Goal: Browse casually

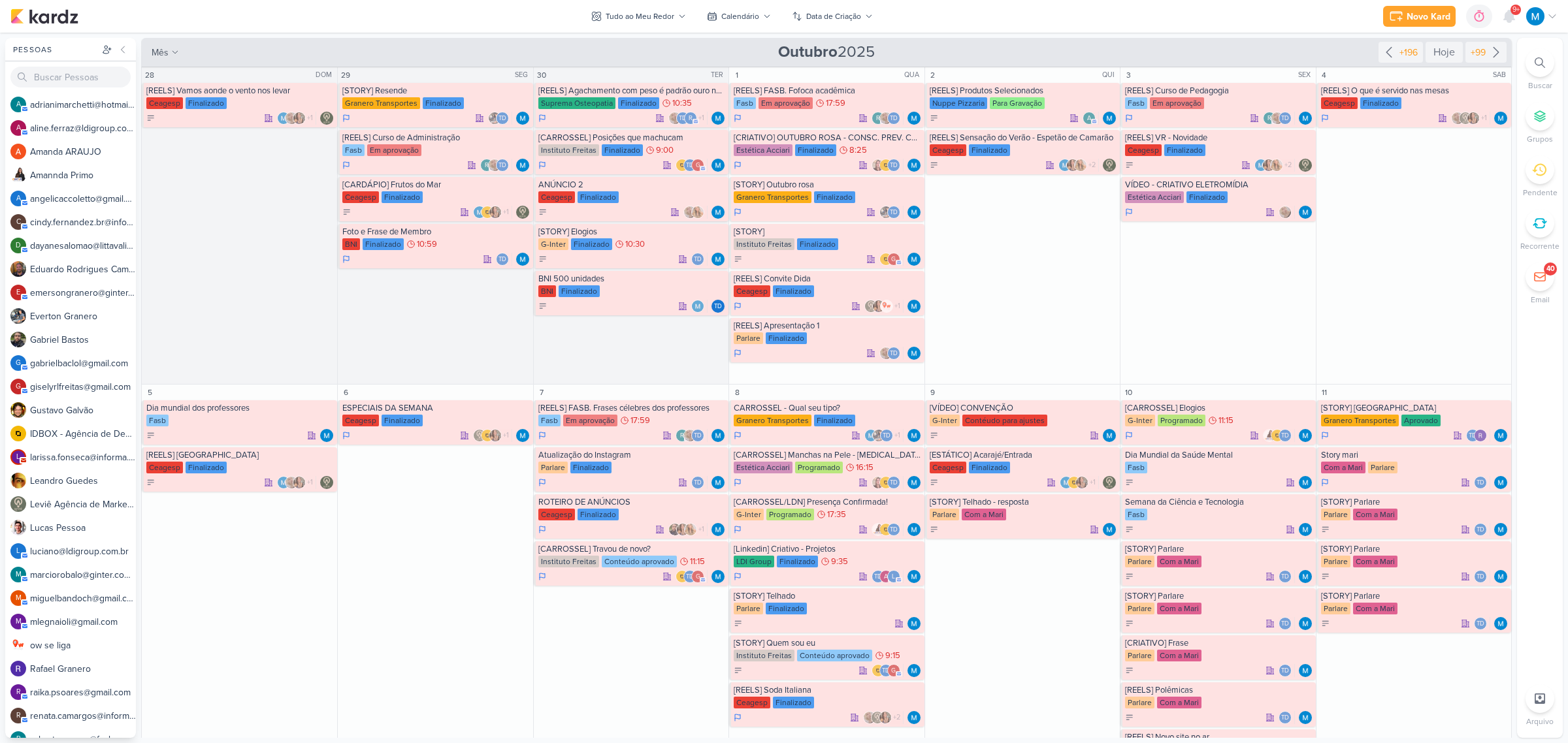
scroll to position [571, 0]
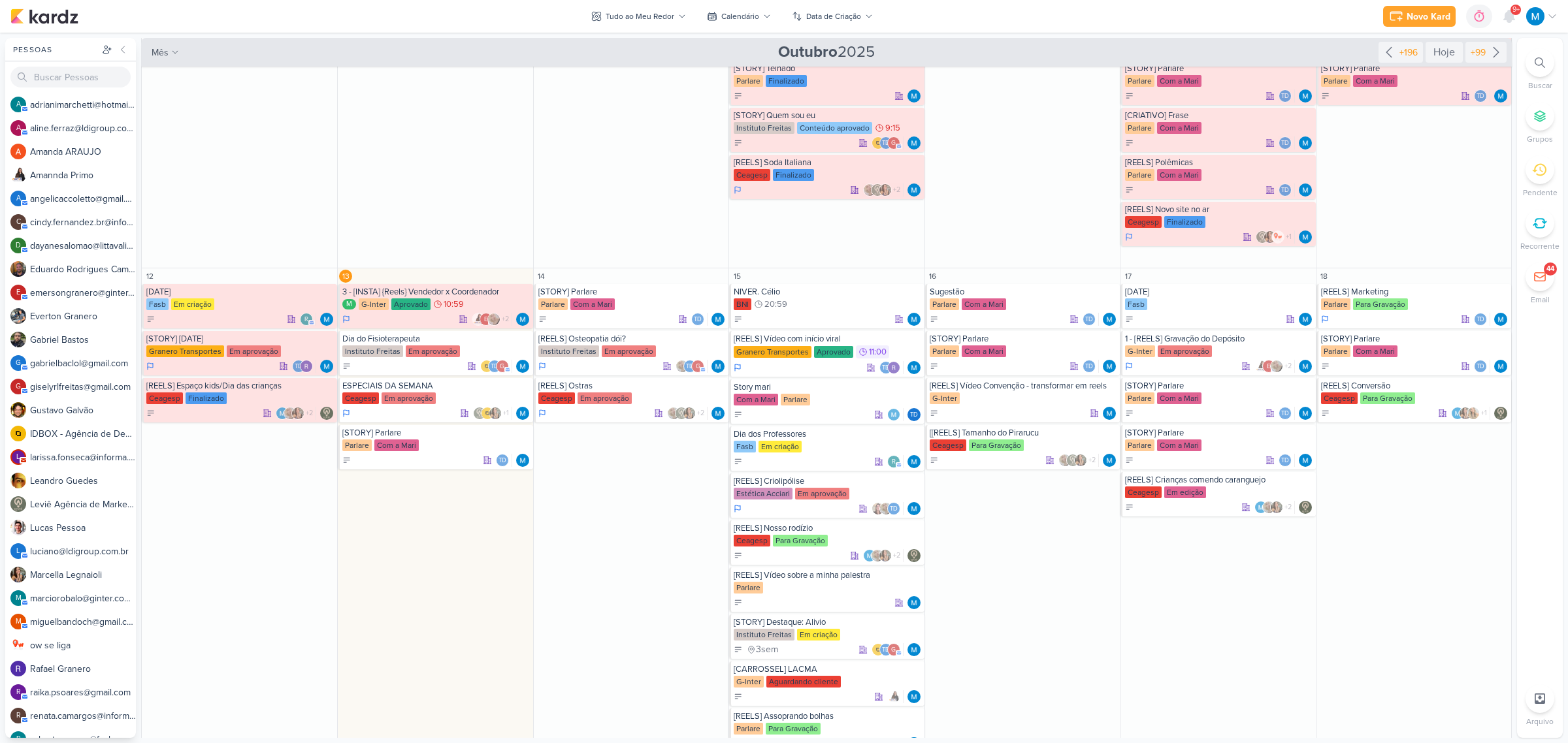
scroll to position [571, 0]
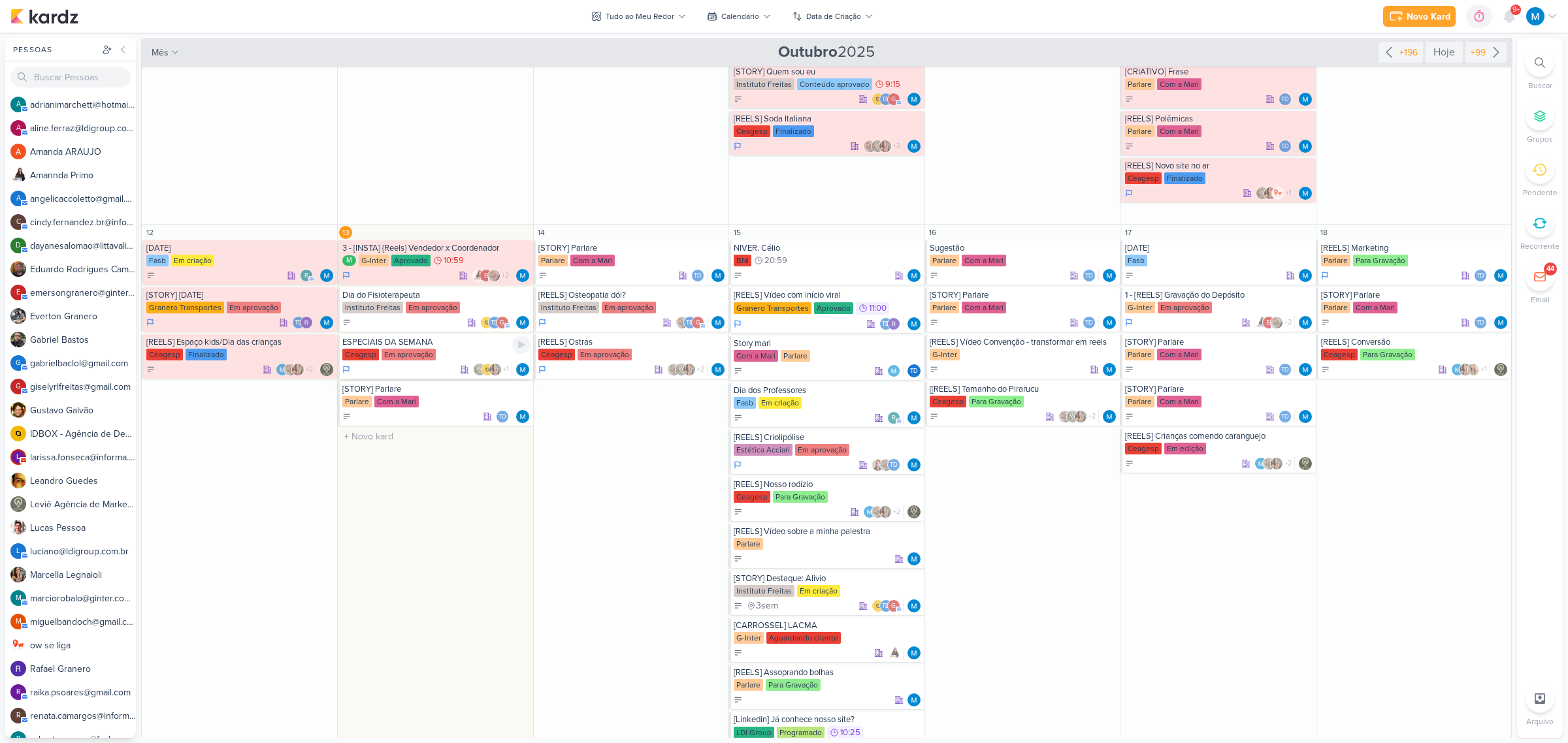
click at [448, 341] on div "ESPECIAIS DA SEMANA" at bounding box center [436, 342] width 188 height 10
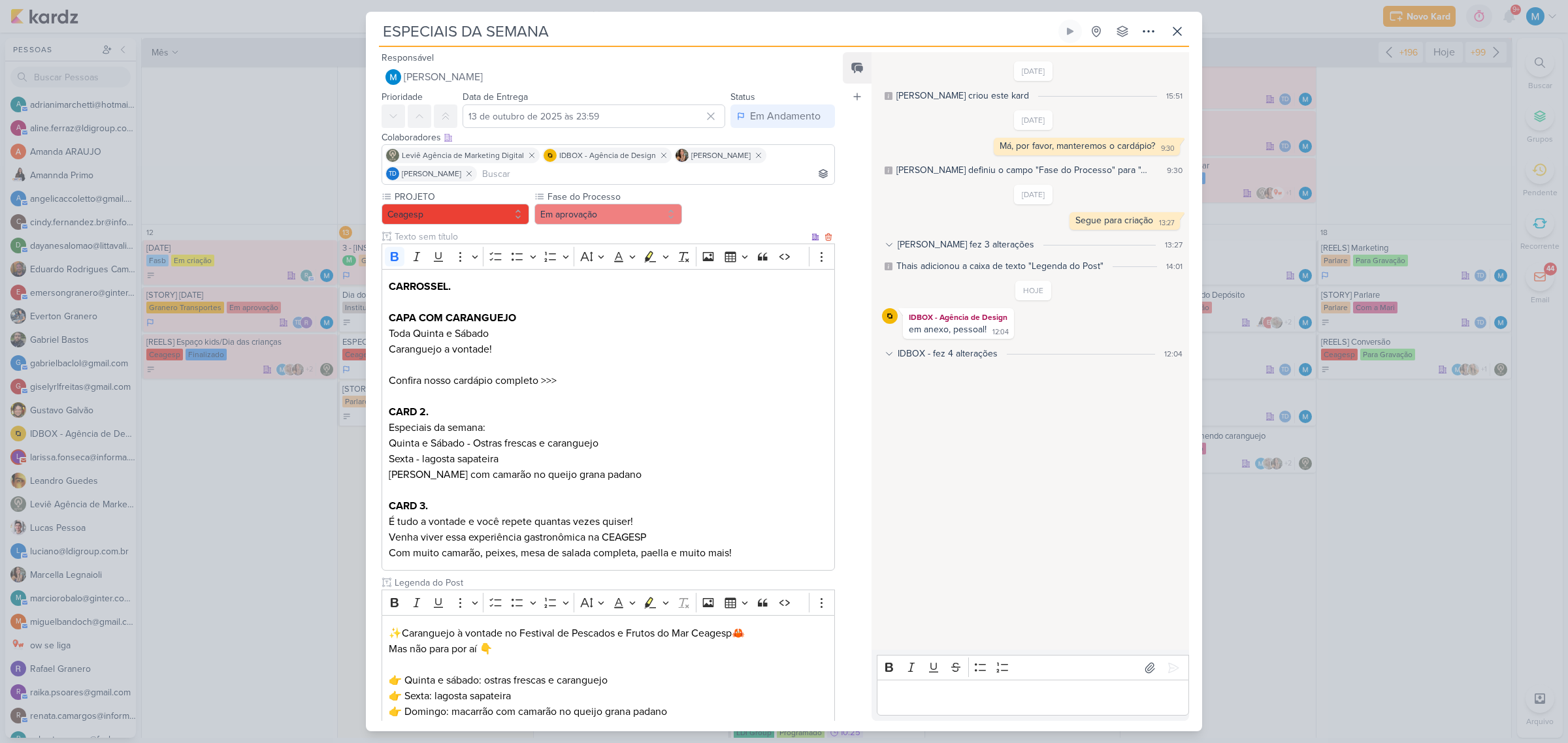
scroll to position [314, 0]
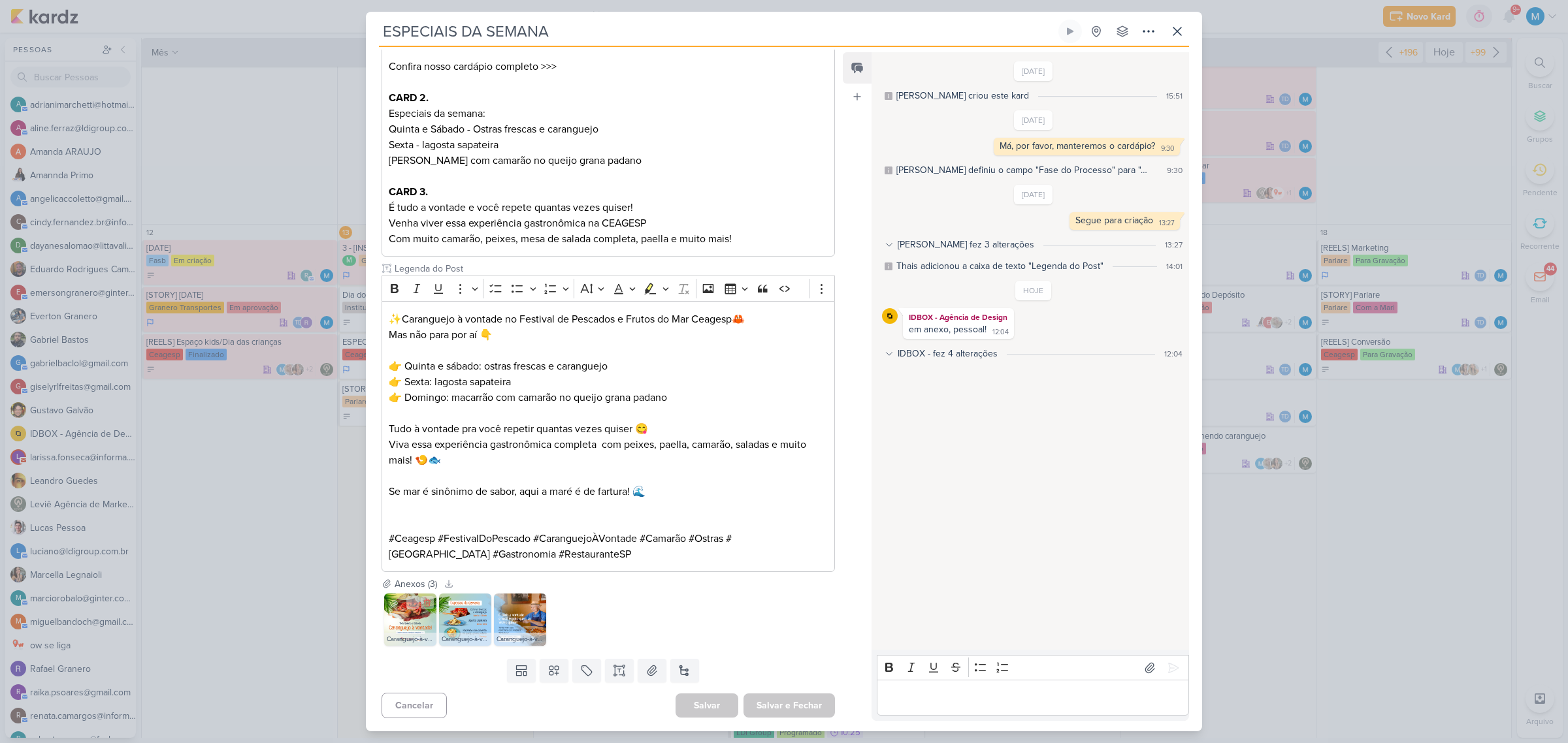
click at [422, 621] on img at bounding box center [411, 620] width 52 height 52
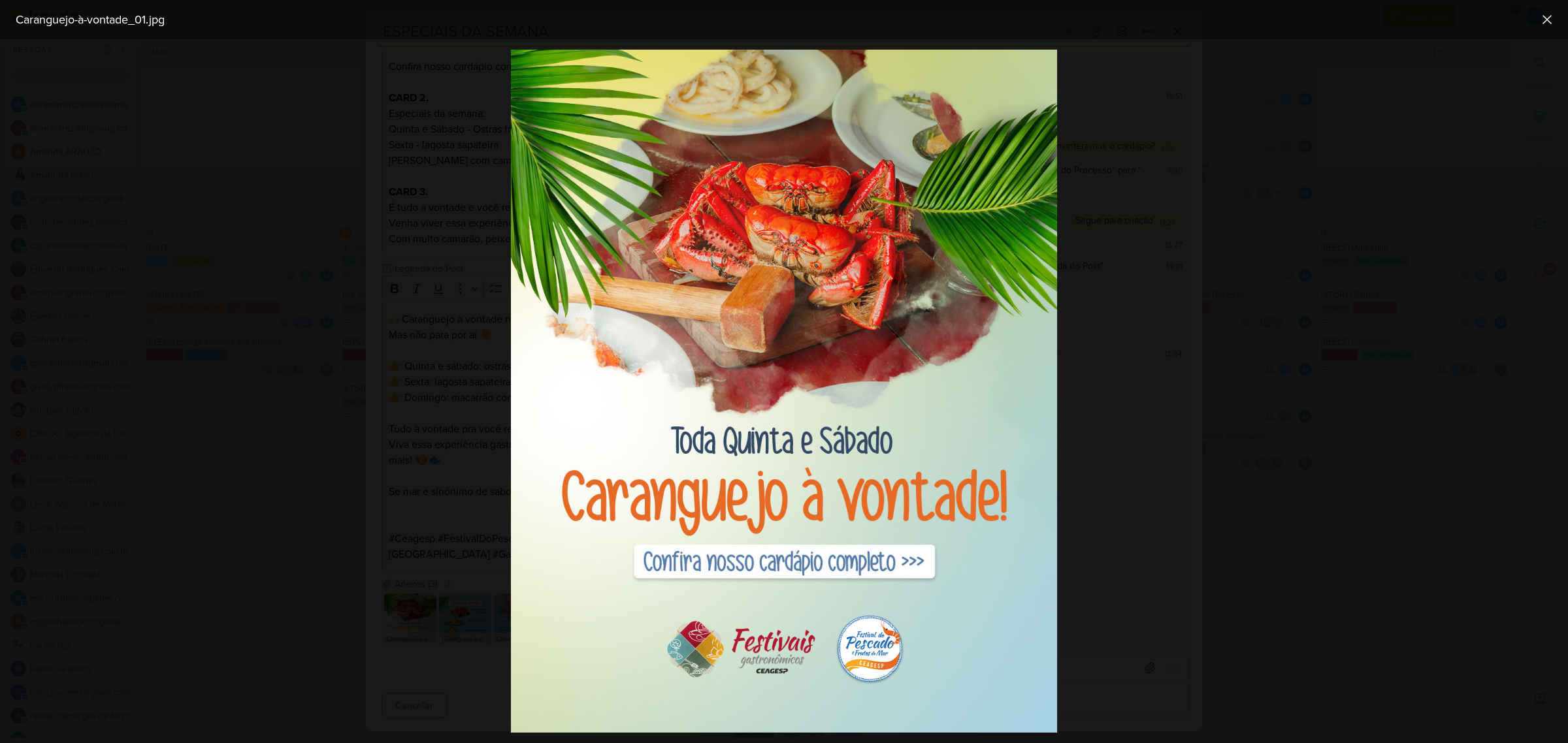
click at [1161, 418] on div at bounding box center [784, 391] width 1568 height 704
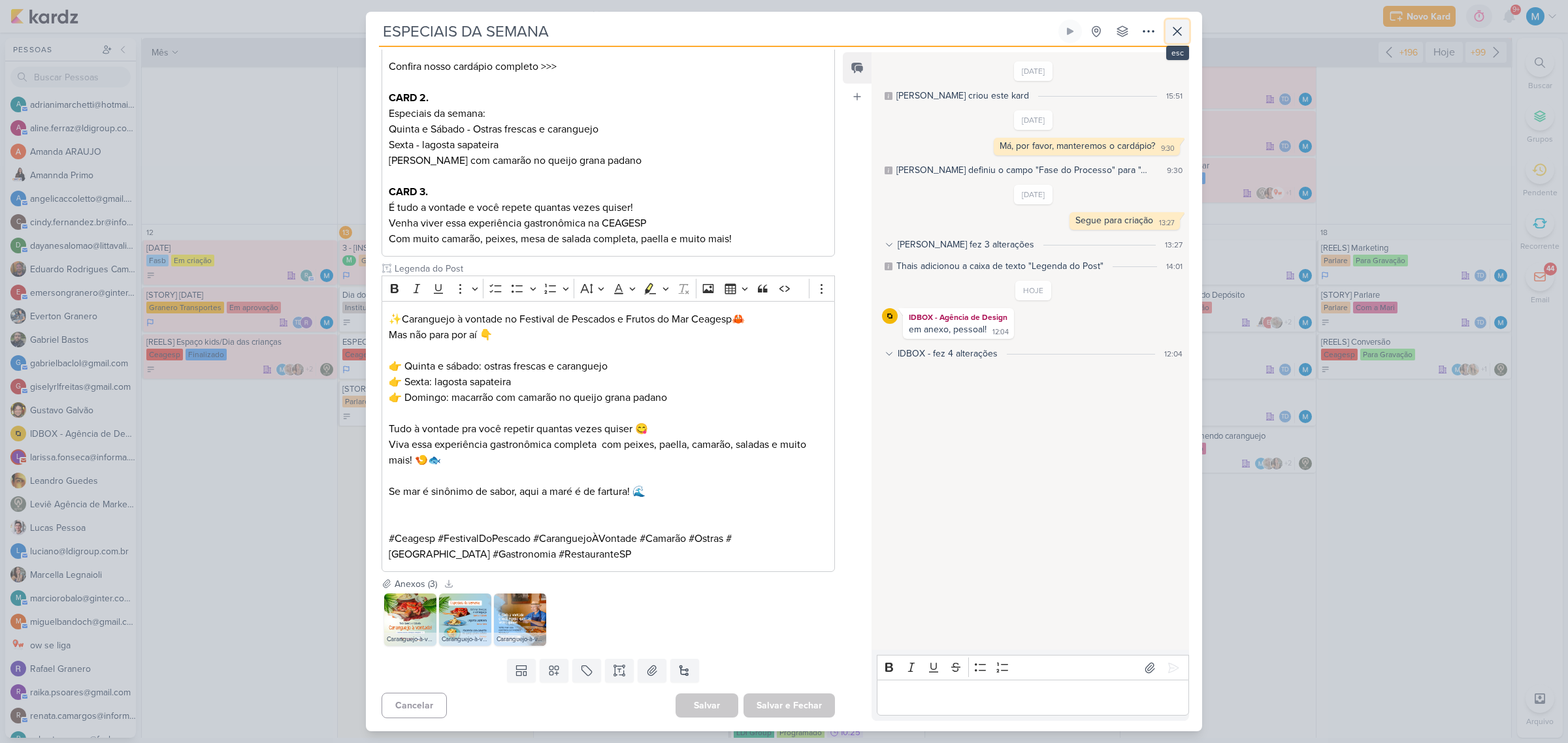
click at [1183, 29] on icon at bounding box center [1177, 31] width 16 height 16
